Goal: Information Seeking & Learning: Learn about a topic

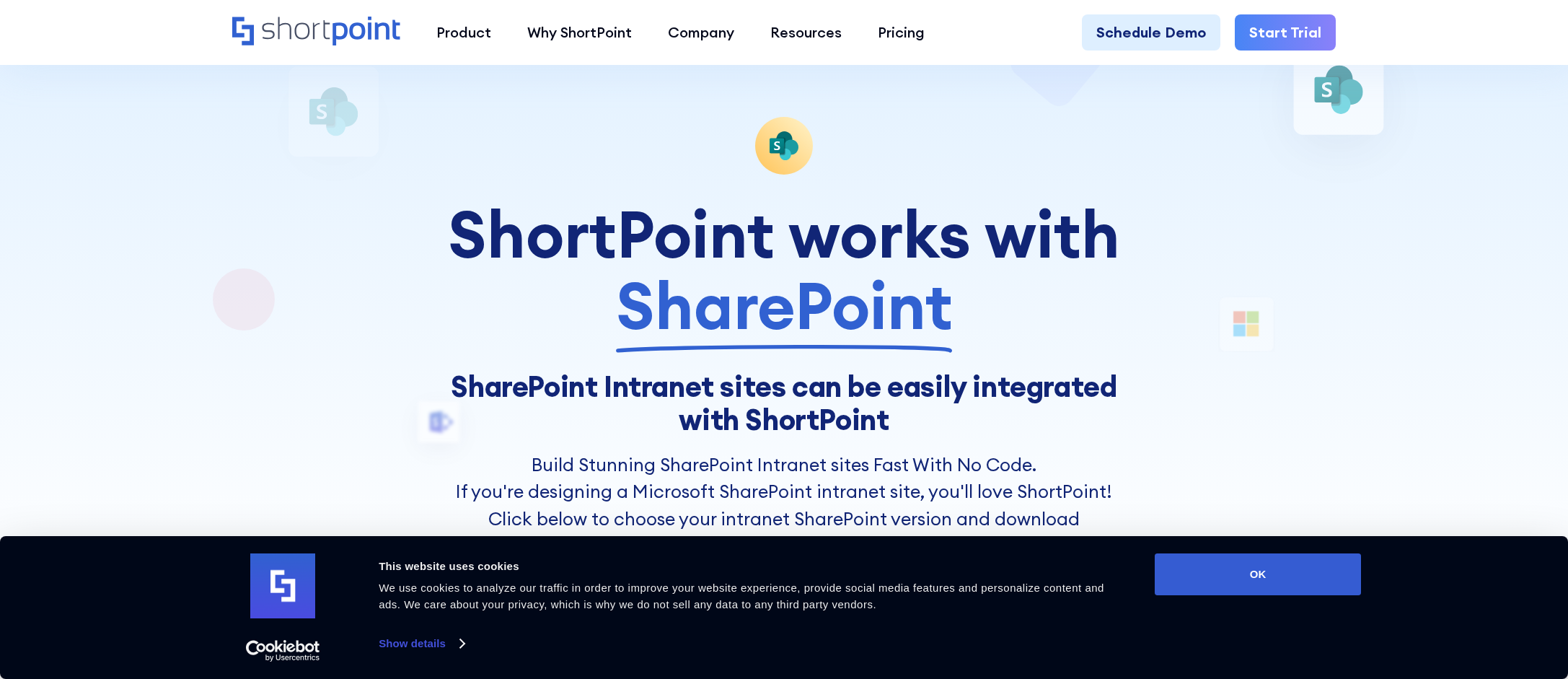
scroll to position [68, 0]
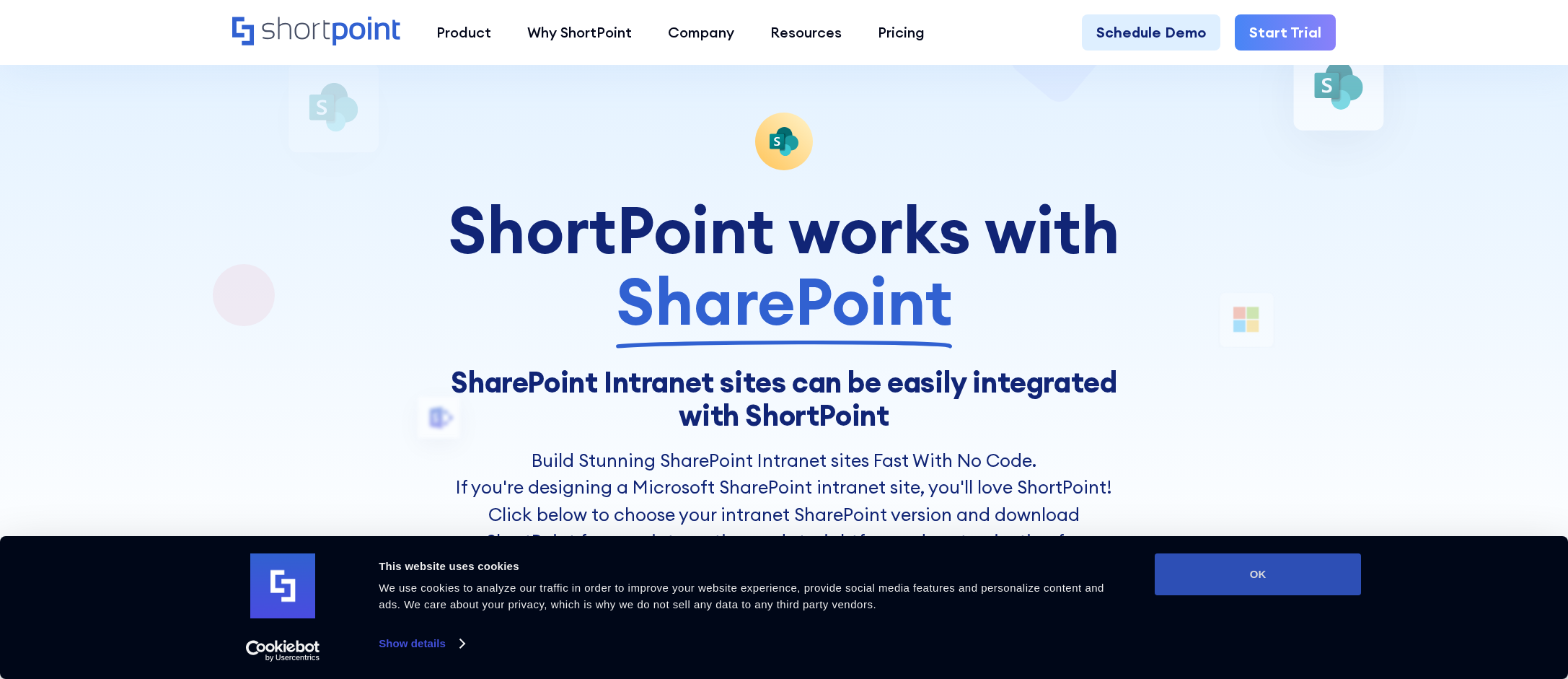
click at [1216, 564] on button "OK" at bounding box center [1257, 574] width 206 height 42
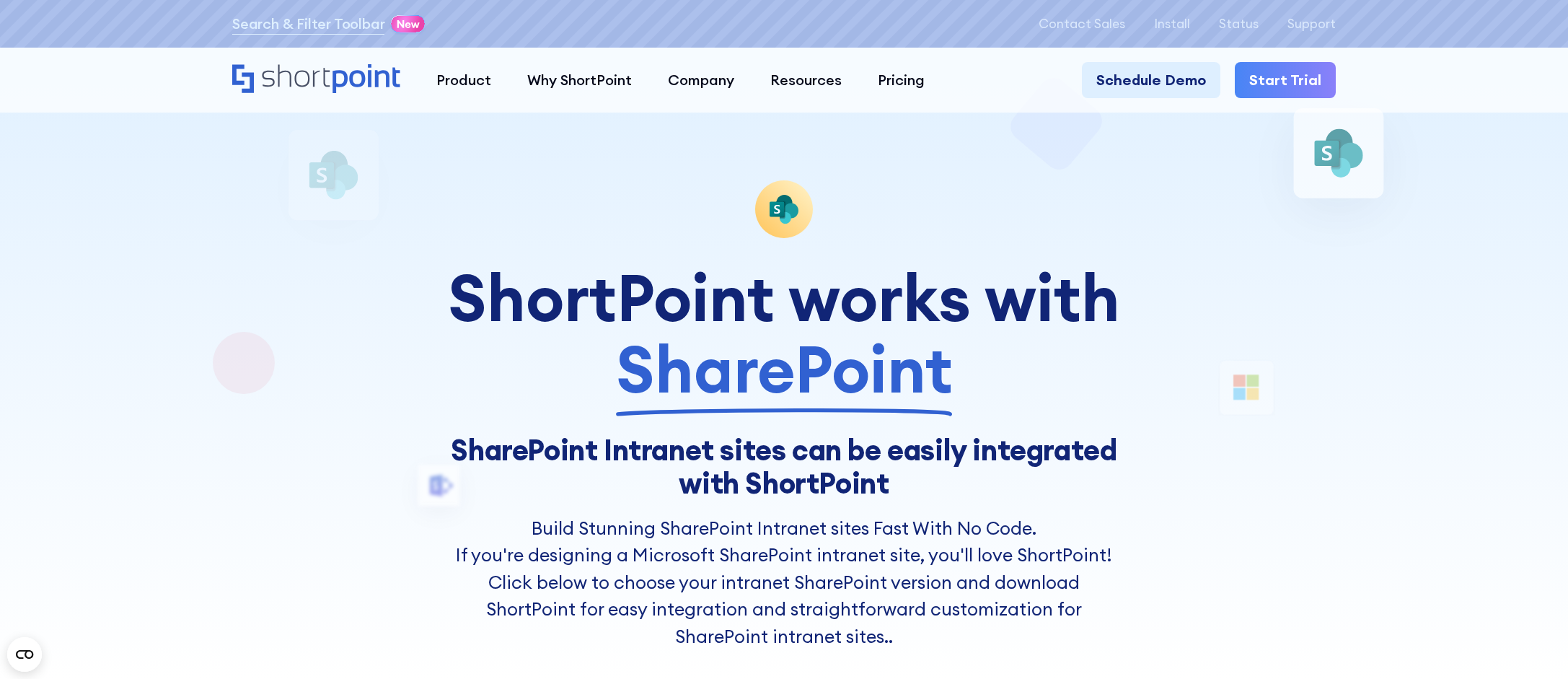
scroll to position [3, 0]
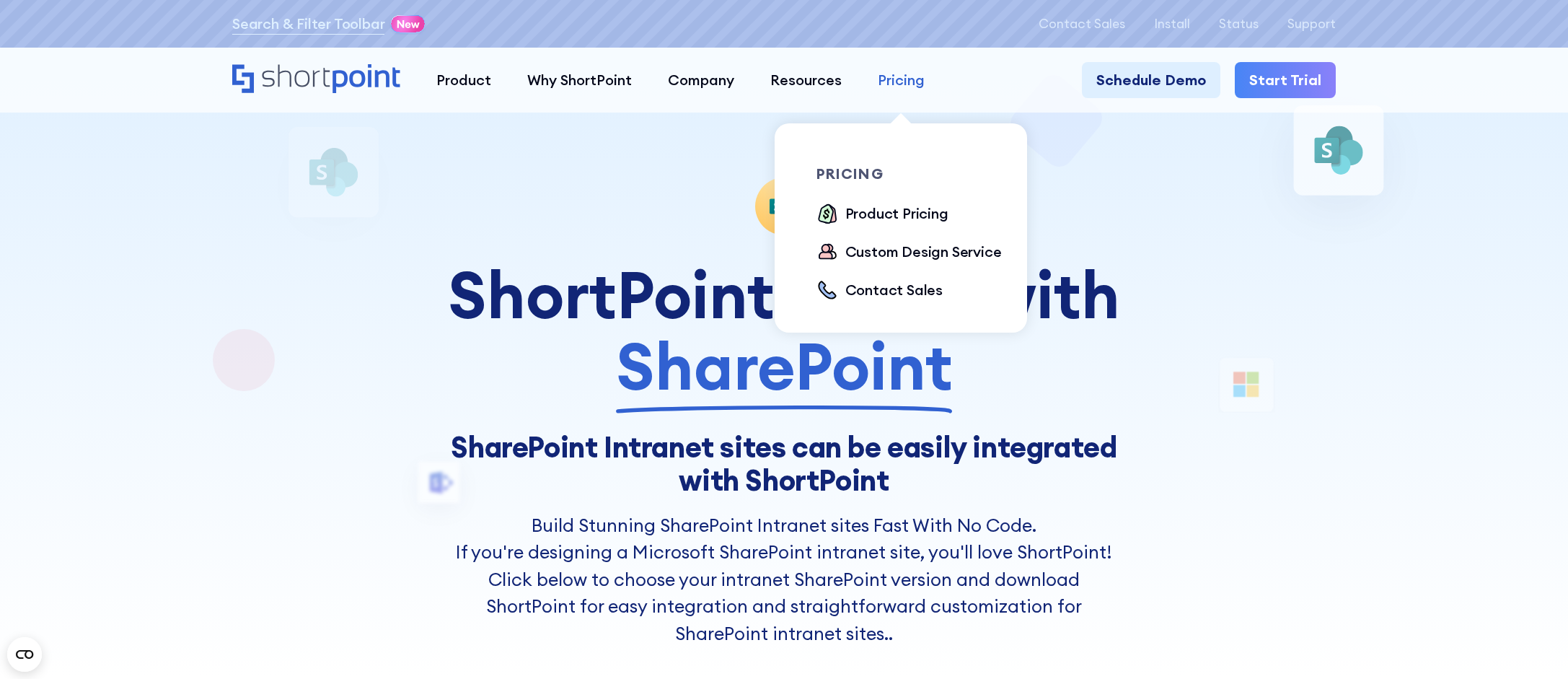
click at [894, 92] on link "Pricing" at bounding box center [900, 80] width 83 height 36
click at [900, 212] on div "Product Pricing" at bounding box center [896, 213] width 103 height 22
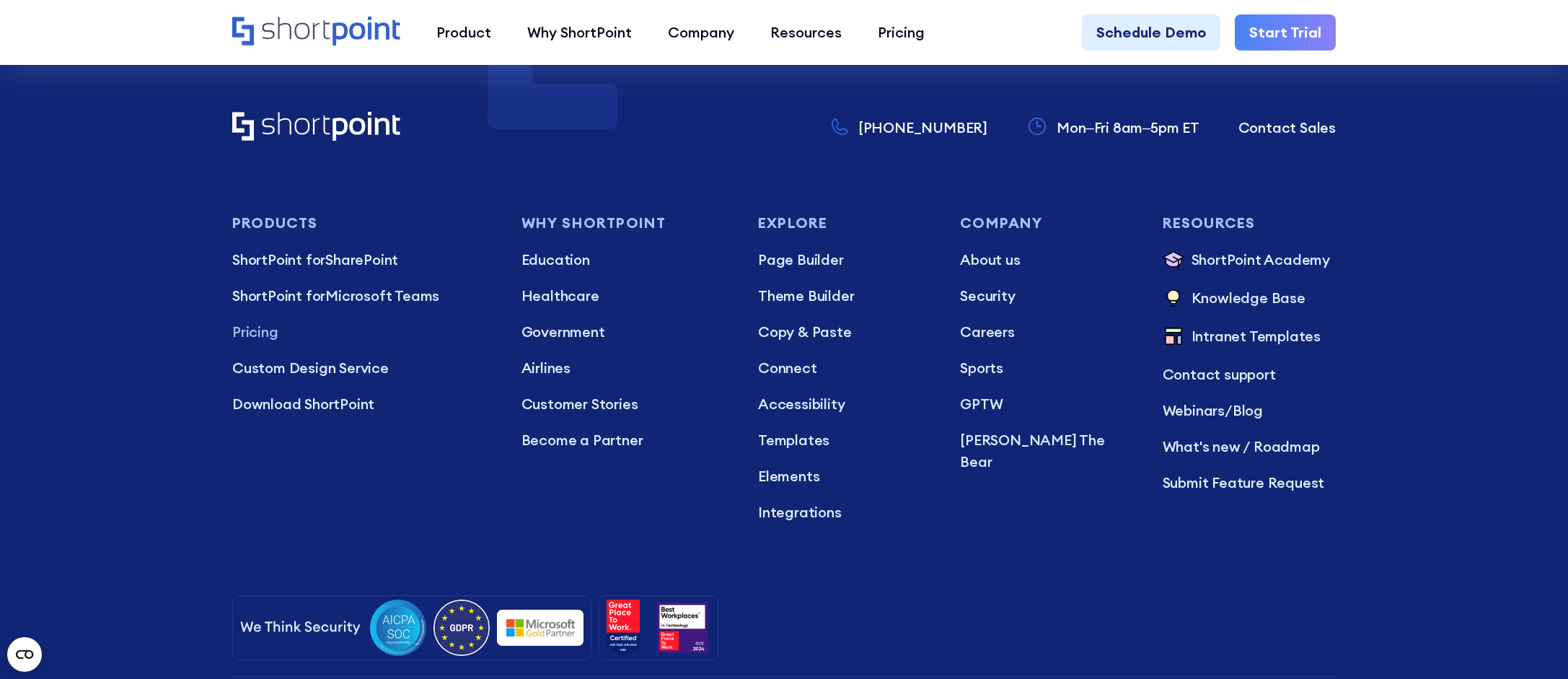
scroll to position [4421, 0]
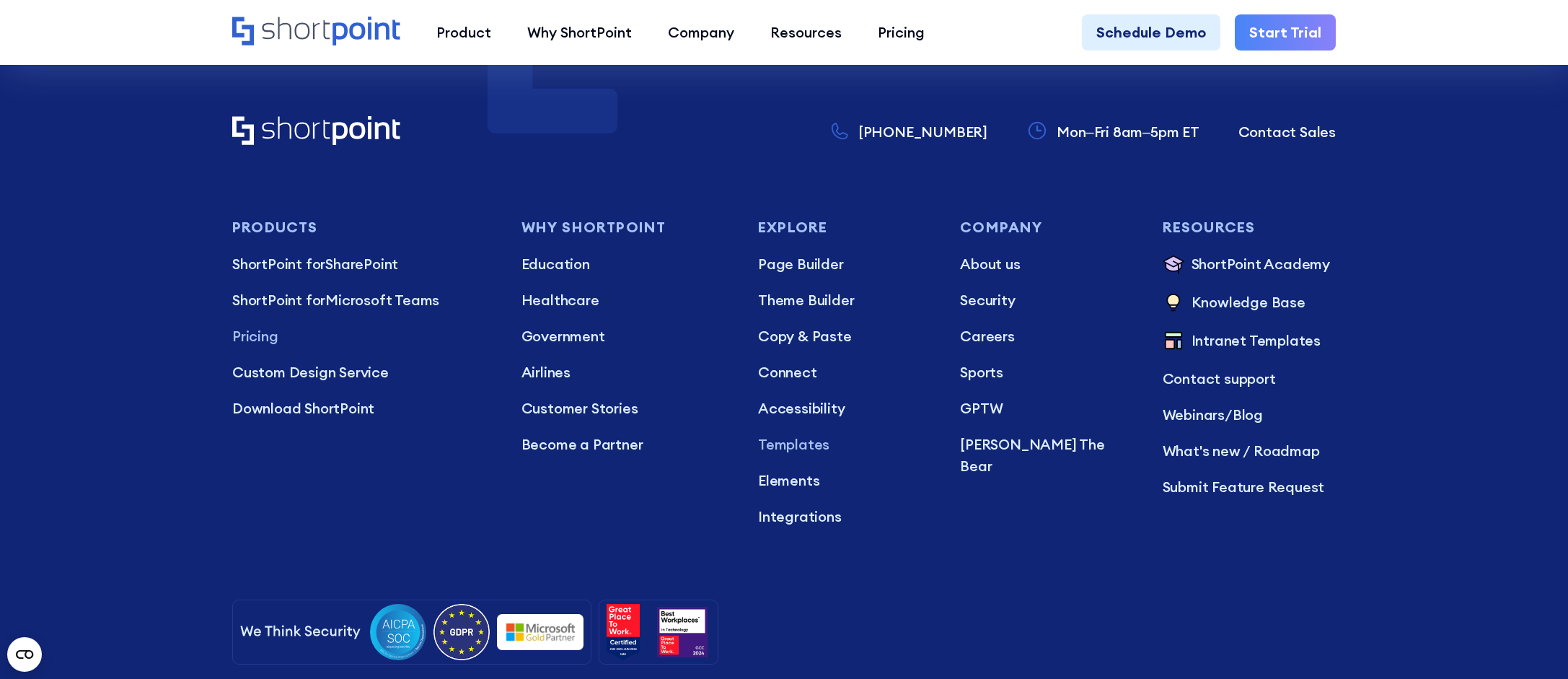
click at [801, 434] on p "Templates" at bounding box center [844, 445] width 173 height 22
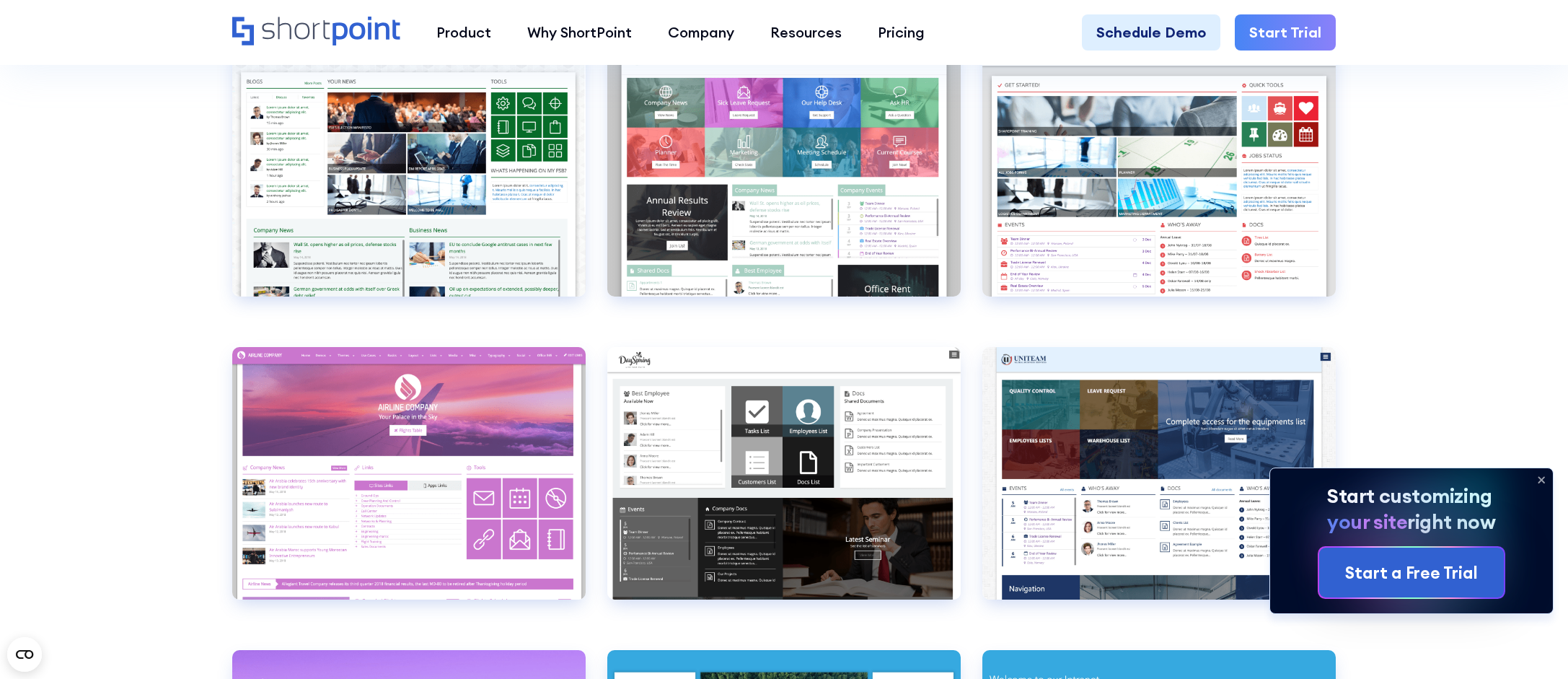
scroll to position [5942, 0]
